Goal: Transaction & Acquisition: Purchase product/service

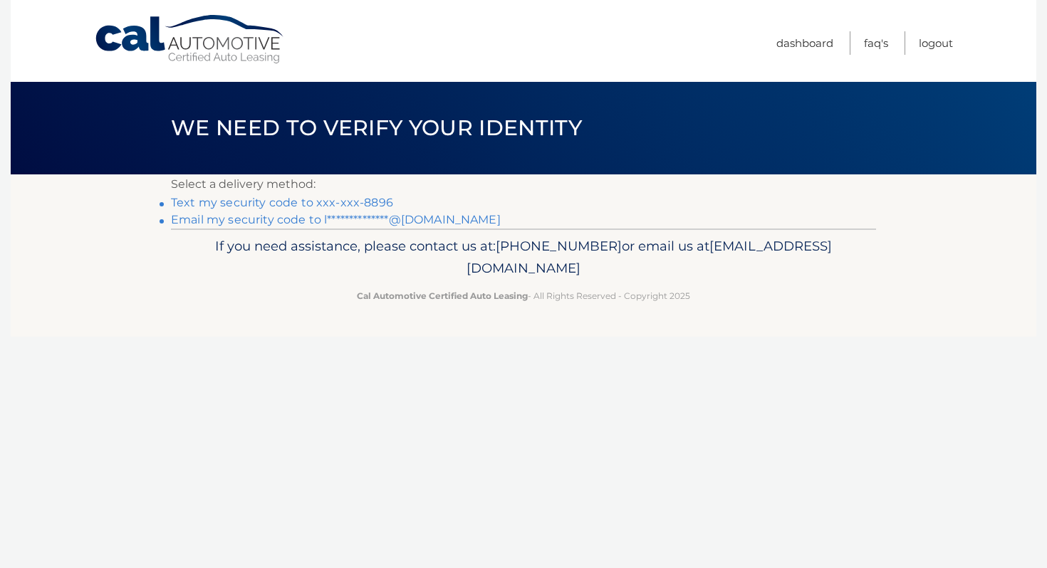
click at [282, 204] on link "Text my security code to xxx-xxx-8896" at bounding box center [282, 203] width 222 height 14
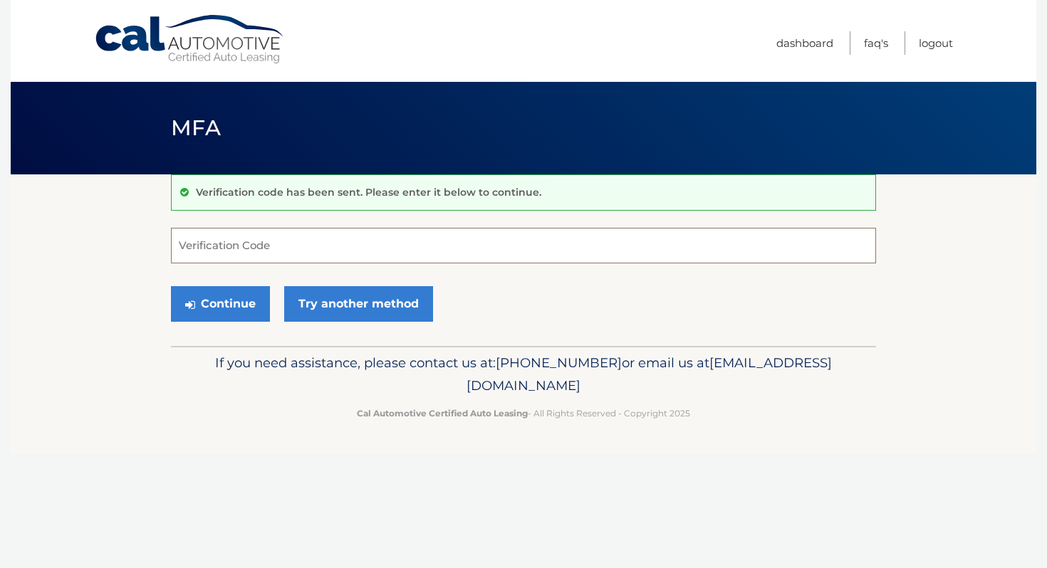
click at [276, 246] on input "Verification Code" at bounding box center [523, 246] width 705 height 36
click at [306, 246] on input "Verification Code" at bounding box center [523, 246] width 705 height 36
type input "907084"
click at [573, 292] on div "Continue Try another method" at bounding box center [523, 304] width 705 height 48
click at [215, 309] on button "Continue" at bounding box center [220, 304] width 99 height 36
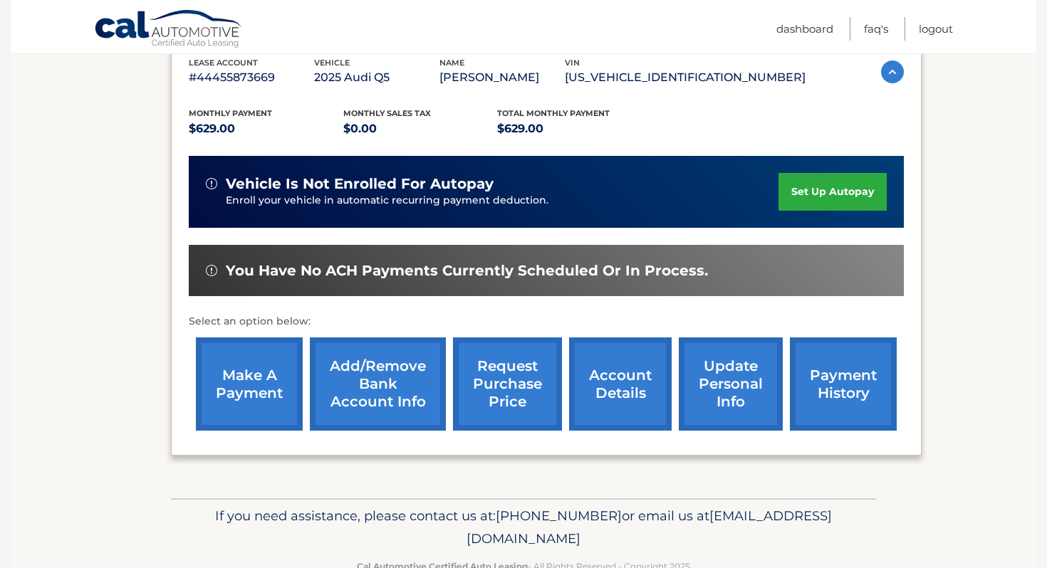
scroll to position [294, 0]
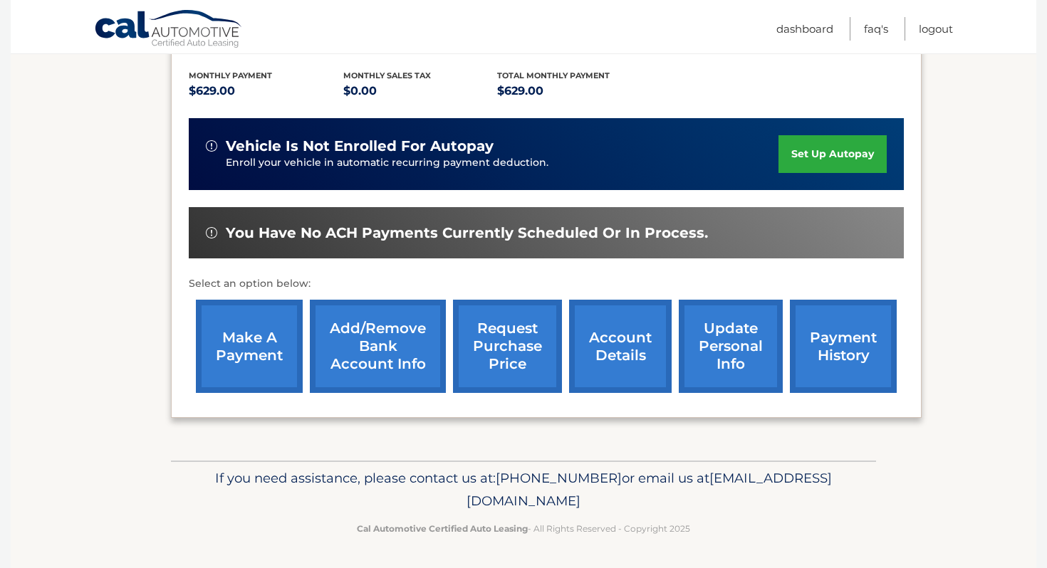
click at [837, 362] on link "payment history" at bounding box center [843, 346] width 107 height 93
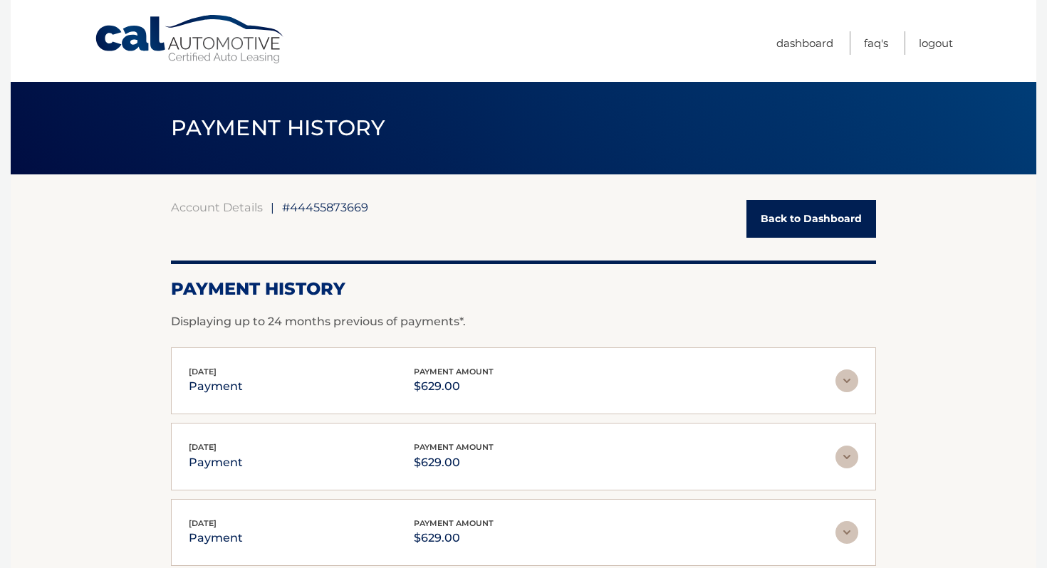
click at [807, 208] on link "Back to Dashboard" at bounding box center [811, 219] width 130 height 38
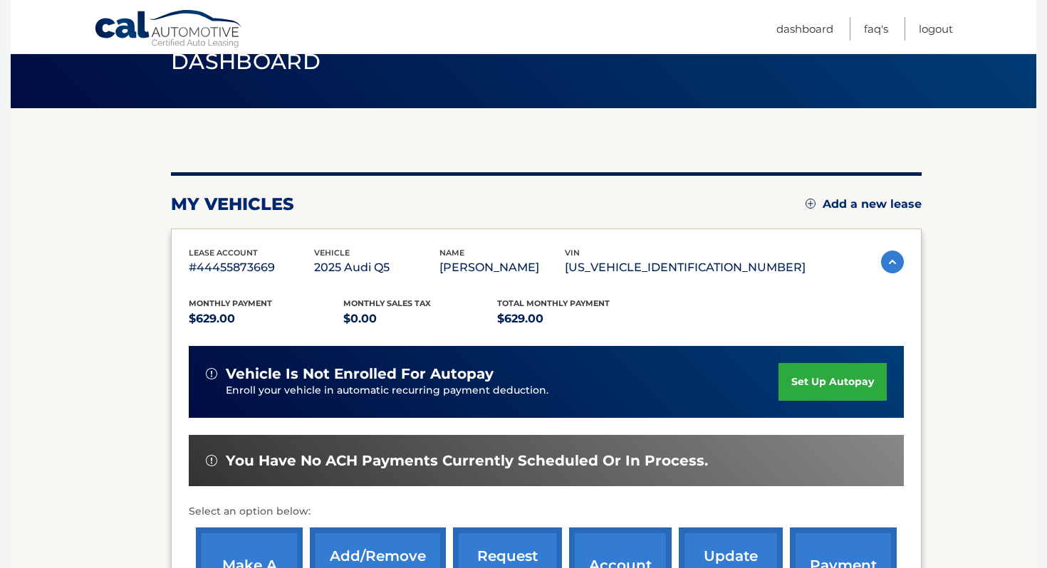
scroll to position [159, 0]
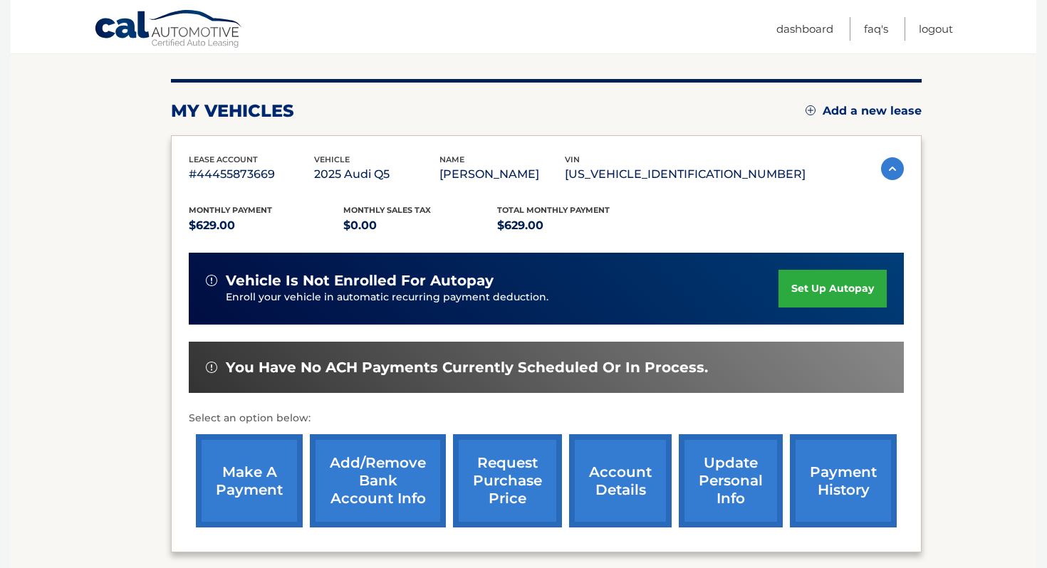
click at [244, 468] on link "make a payment" at bounding box center [249, 480] width 107 height 93
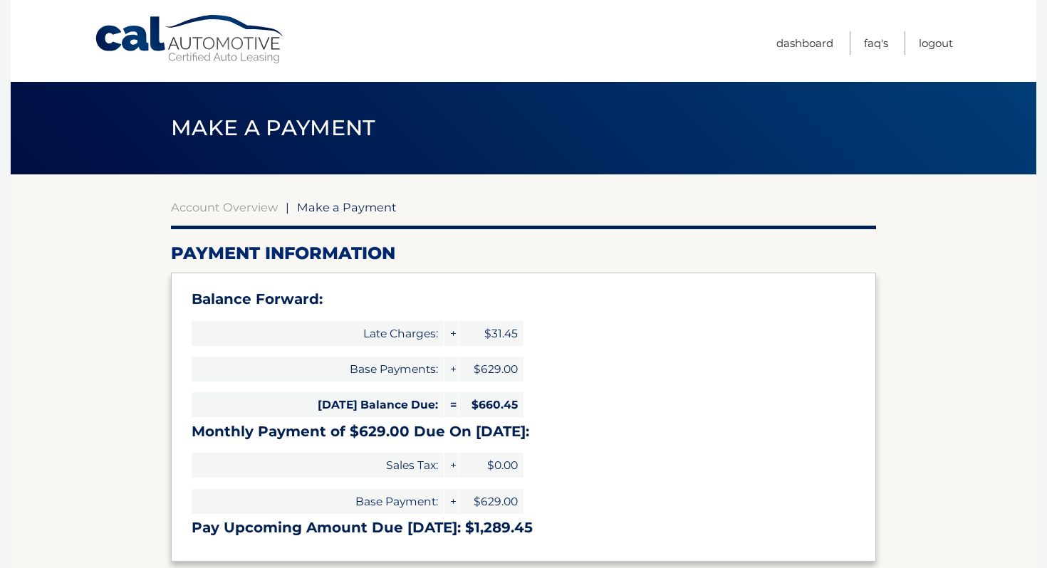
type input "1289.45"
select select "MWZiMzM3MzItYzAxOC00ZDY3LTljMWUtNGQyZjgwZDMxMTU4"
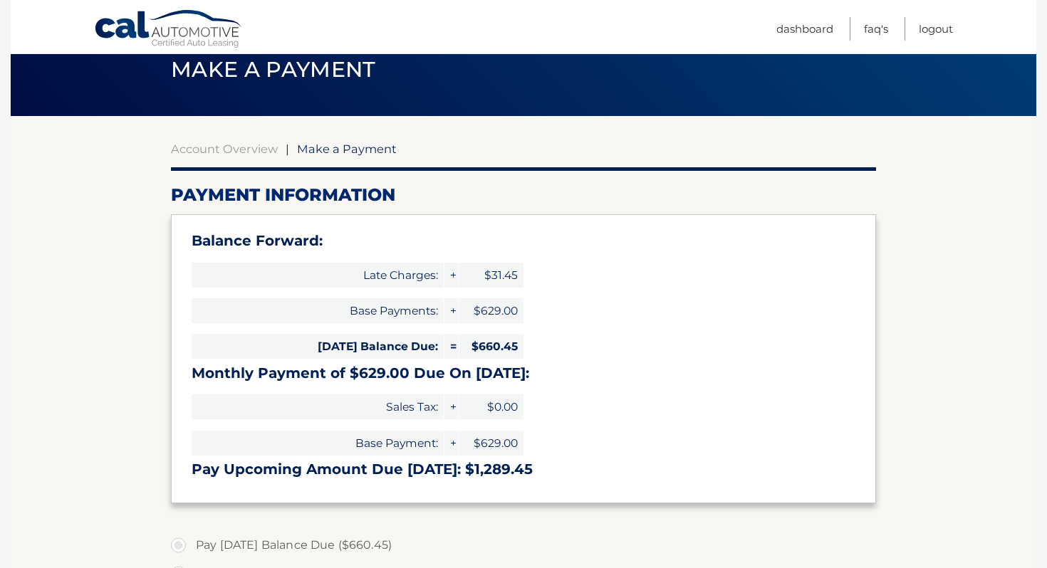
scroll to position [58, 0]
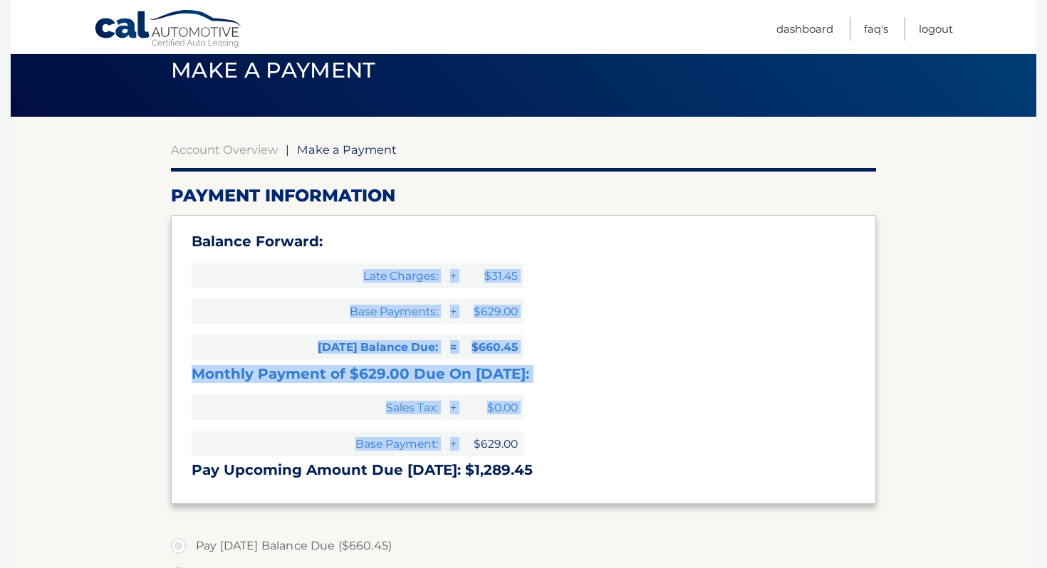
drag, startPoint x: 359, startPoint y: 278, endPoint x: 505, endPoint y: 430, distance: 211.0
click at [505, 430] on div "Balance Forward: Late Charges: + $31.45 Base Payments: + $629.00 Today's Balanc…" at bounding box center [523, 359] width 705 height 289
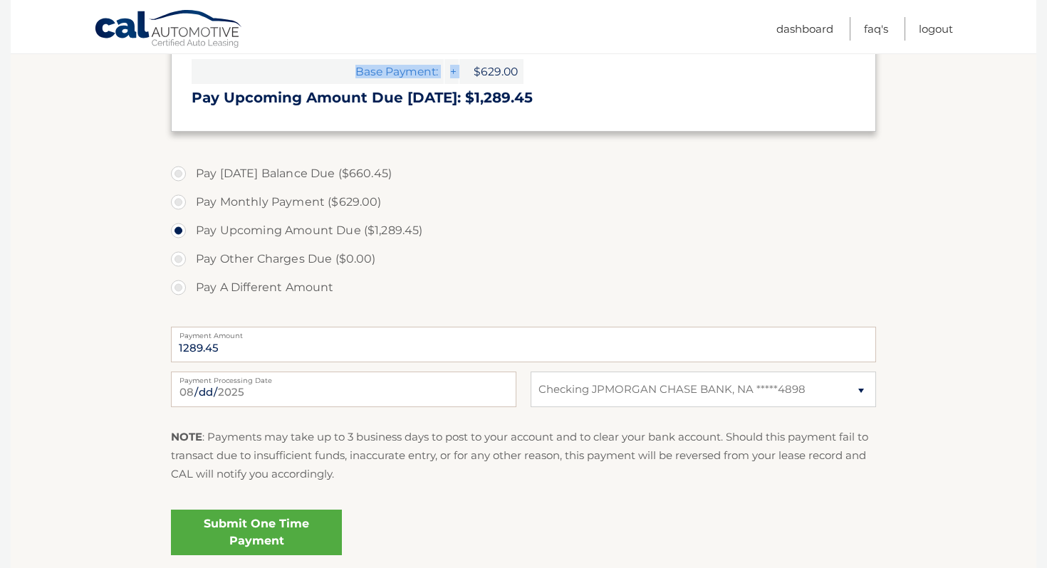
scroll to position [448, 0]
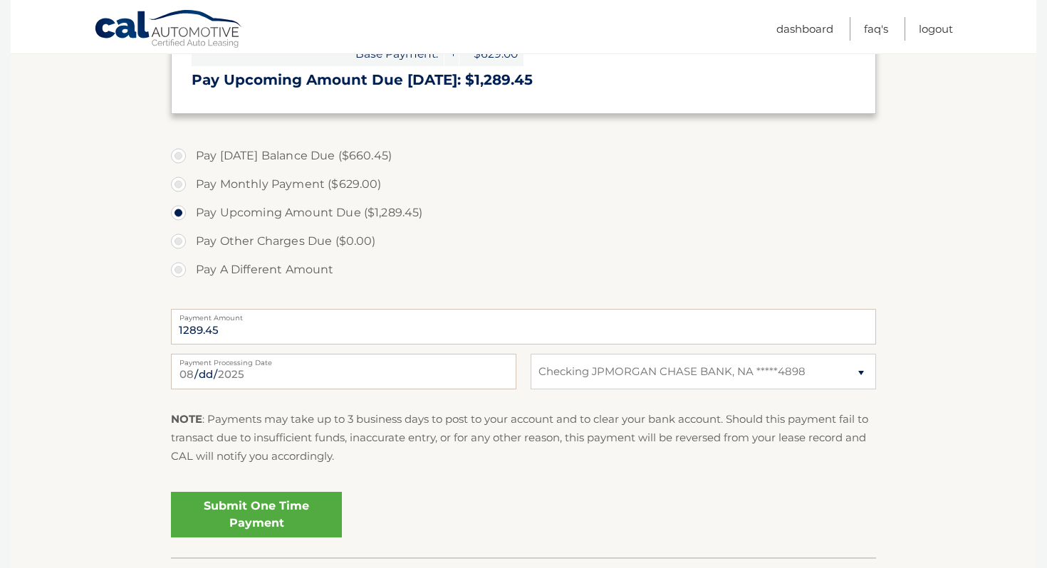
click at [284, 515] on link "Submit One Time Payment" at bounding box center [256, 515] width 171 height 46
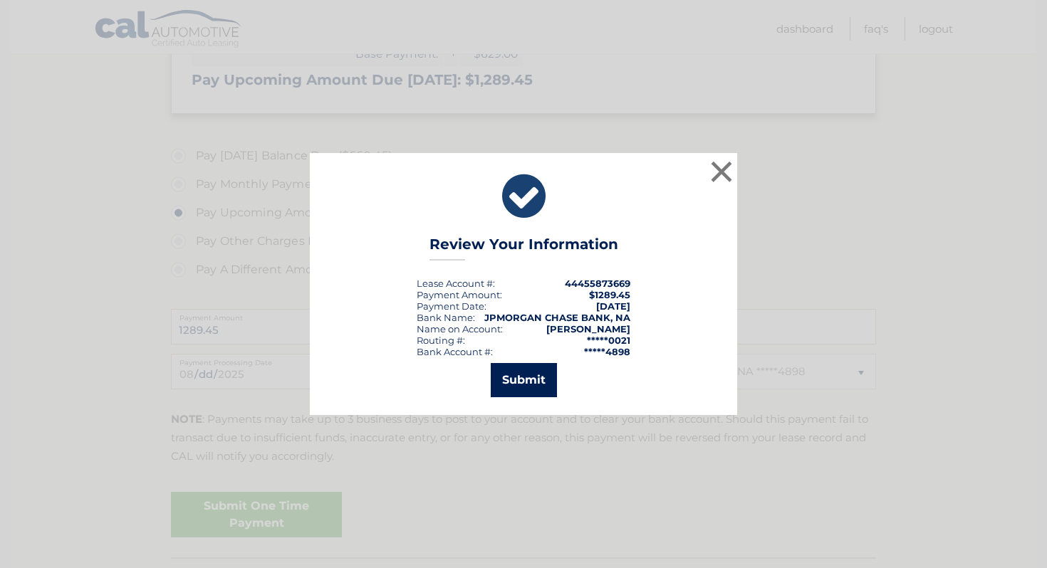
click at [532, 384] on button "Submit" at bounding box center [524, 380] width 66 height 34
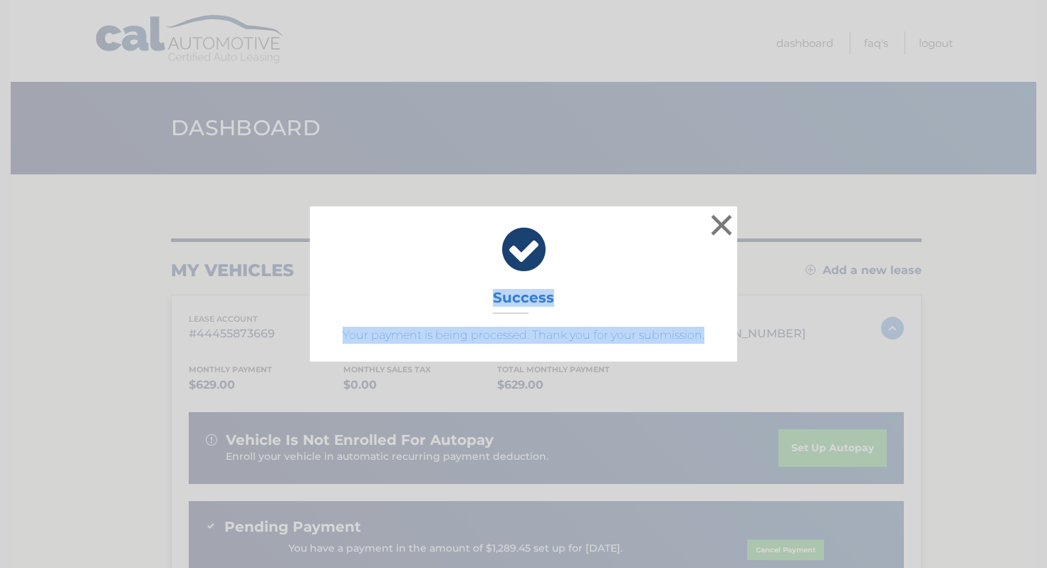
drag, startPoint x: 471, startPoint y: 293, endPoint x: 680, endPoint y: 357, distance: 218.9
click at [680, 357] on div "× Success Your payment is being processed. Thank you for your submission." at bounding box center [523, 283] width 427 height 155
copy div "Success Your payment is being processed. Thank you for your submission."
click at [723, 221] on button "×" at bounding box center [721, 225] width 28 height 28
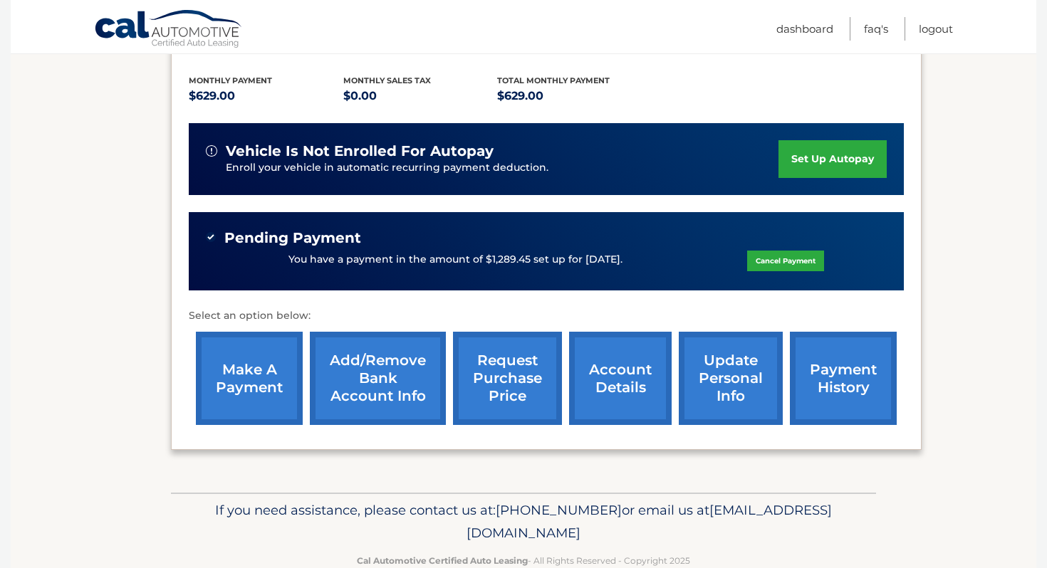
scroll to position [321, 0]
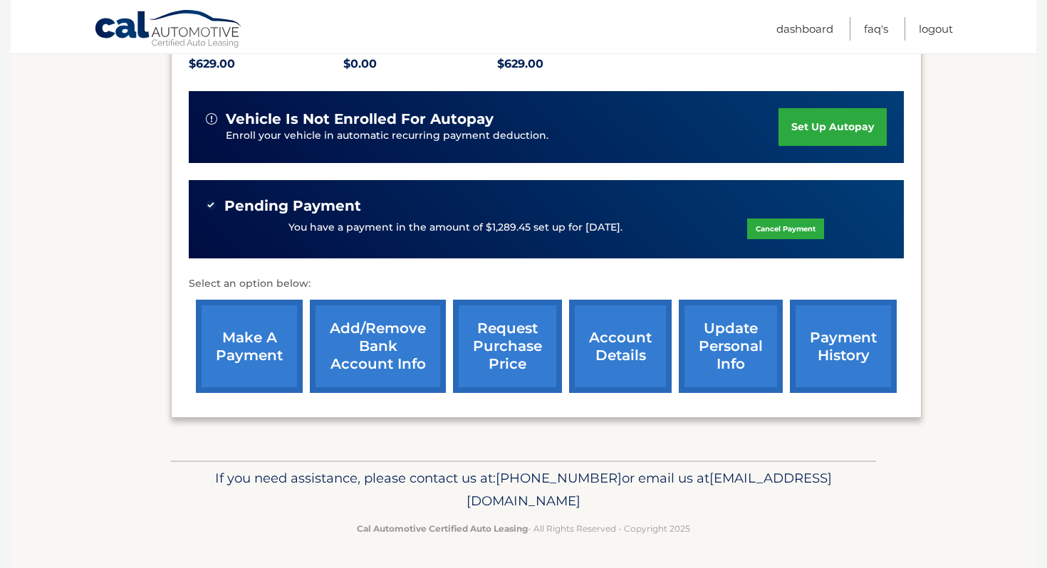
click at [844, 337] on link "payment history" at bounding box center [843, 346] width 107 height 93
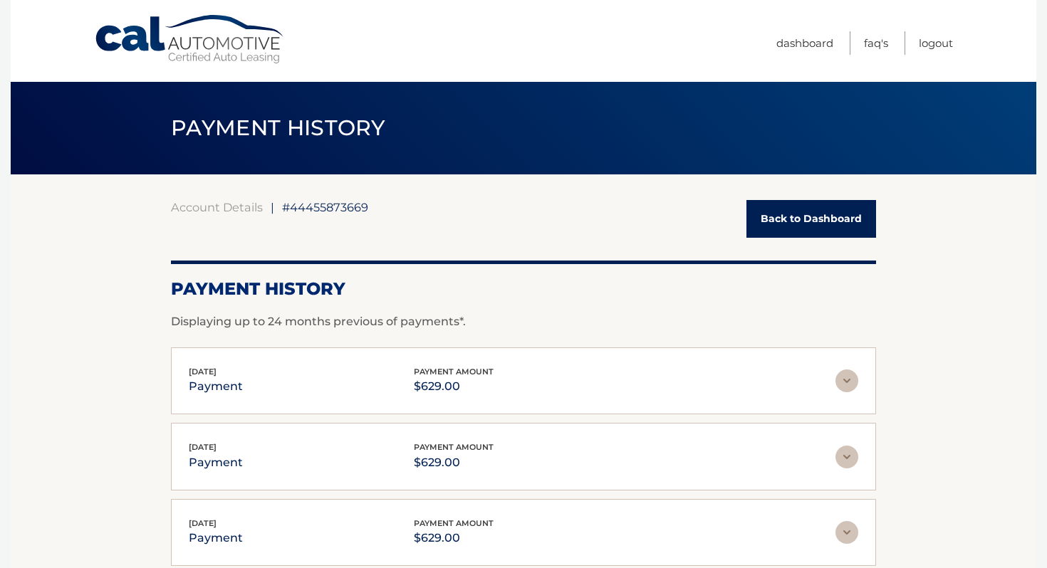
click at [827, 221] on link "Back to Dashboard" at bounding box center [811, 219] width 130 height 38
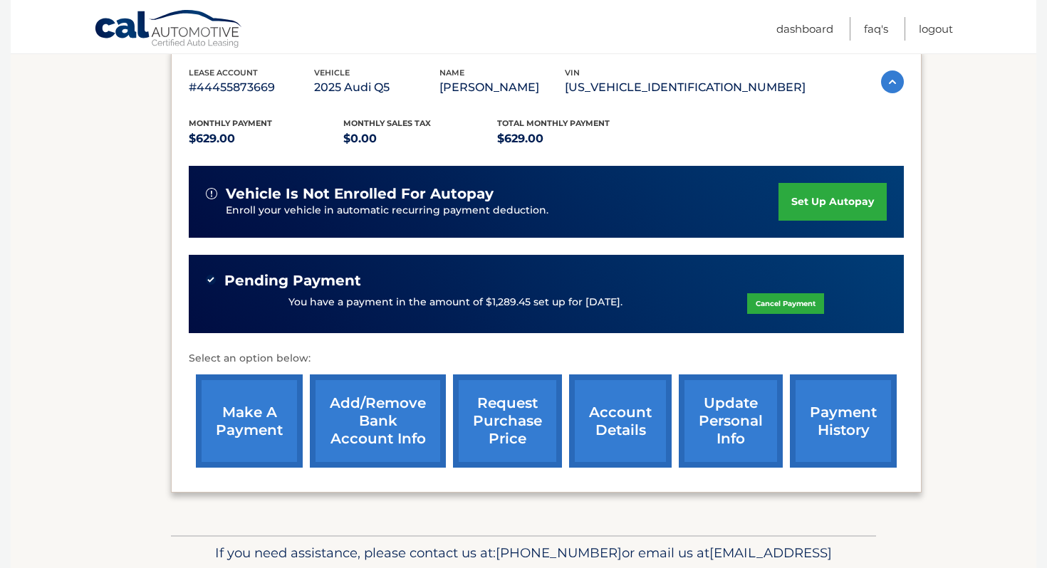
scroll to position [243, 0]
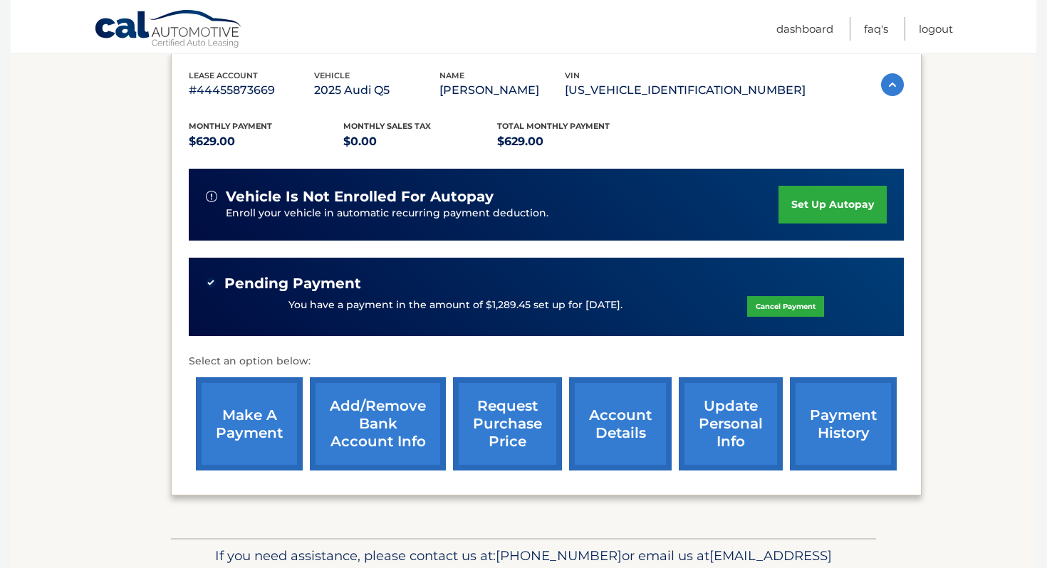
drag, startPoint x: 668, startPoint y: 315, endPoint x: 217, endPoint y: 285, distance: 452.3
click at [217, 285] on div "Pending Payment You have a payment in the amount of $1,289.45 set up for [DATE]…" at bounding box center [546, 297] width 681 height 45
copy div "Pending Payment You have a payment in the amount of $1,289.45 set up for [DATE]."
